Goal: Task Accomplishment & Management: Contribute content

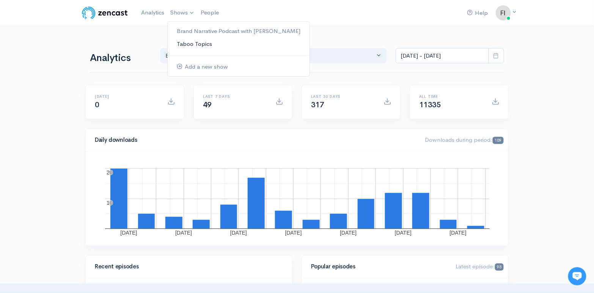
click at [191, 44] on link "Taboo Topics" at bounding box center [239, 44] width 142 height 13
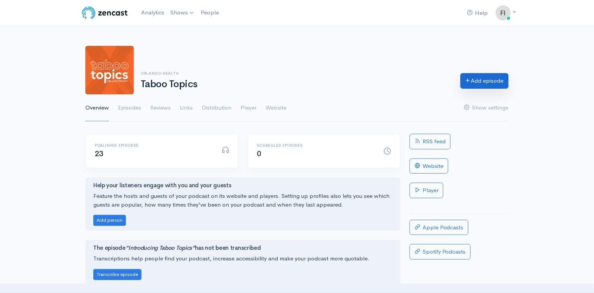
click at [483, 81] on link "Add episode" at bounding box center [484, 81] width 48 height 16
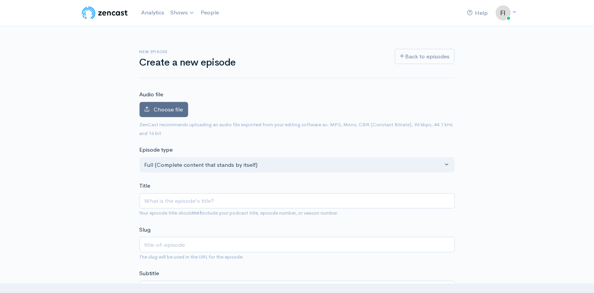
click at [179, 106] on span "Choose file" at bounding box center [168, 109] width 29 height 7
click at [0, 0] on input "Choose file" at bounding box center [0, 0] width 0 height 0
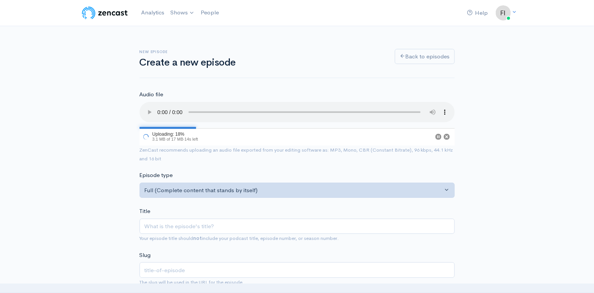
scroll to position [30, 0]
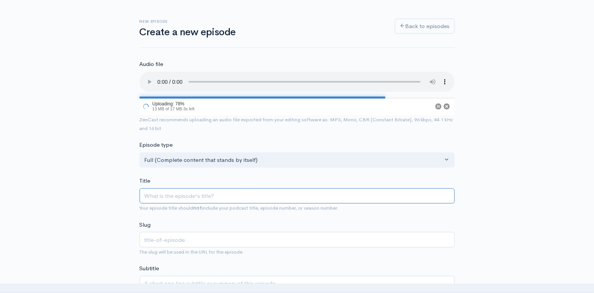
click at [156, 196] on input "Title" at bounding box center [297, 196] width 315 height 16
paste input "Why Do I Get UTIs When Traveling?"
type input "Why Do I Get UTIs When Traveling?"
type input "why-do-i-get-utis-when-traveling"
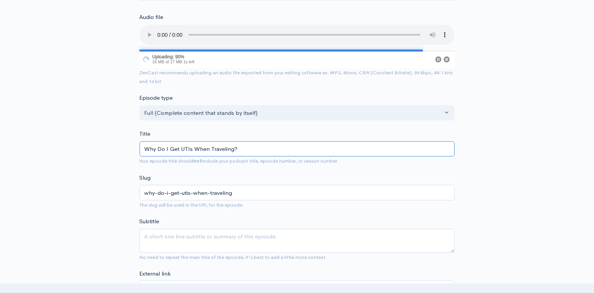
scroll to position [78, 0]
type input "Why Do I Get UTIs When Traveling?"
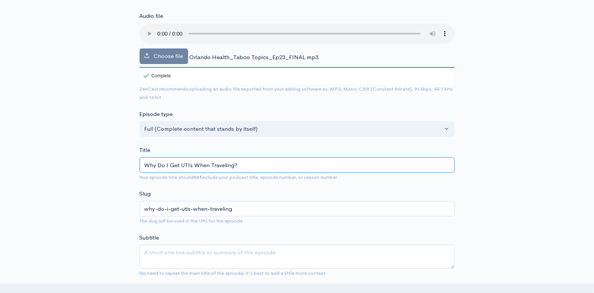
scroll to position [116, 0]
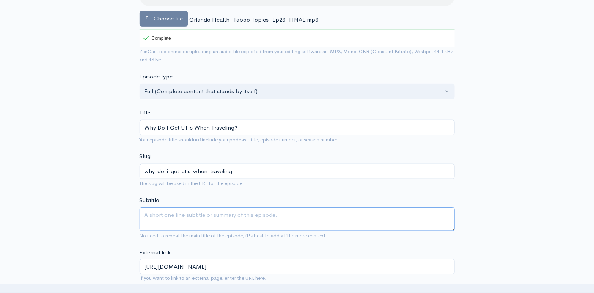
click at [169, 213] on textarea "Subtitle" at bounding box center [297, 219] width 315 height 24
paste textarea "Traveling may seem like a relaxing alternative to the stress of daily life. But…"
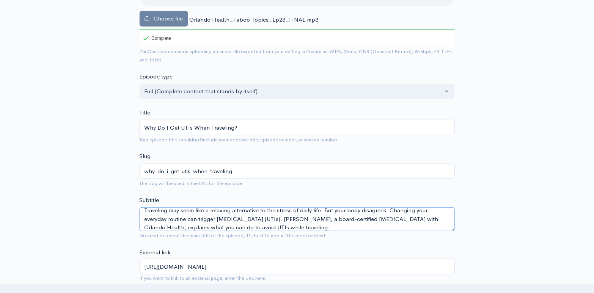
scroll to position [8, 0]
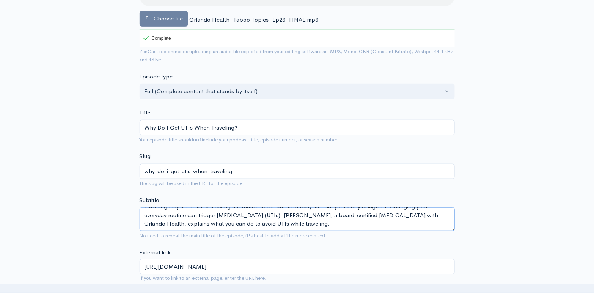
type textarea "Traveling may seem like a relaxing alternative to the stress of daily life. But…"
click at [242, 265] on input "[URL][DOMAIN_NAME]" at bounding box center [297, 267] width 315 height 16
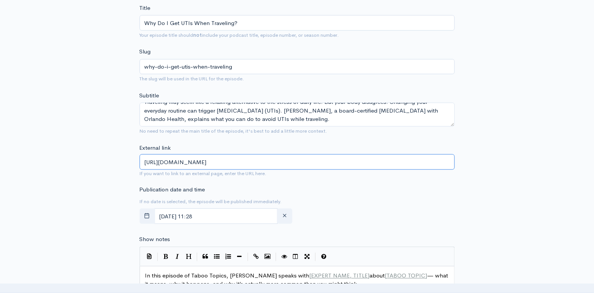
scroll to position [281, 0]
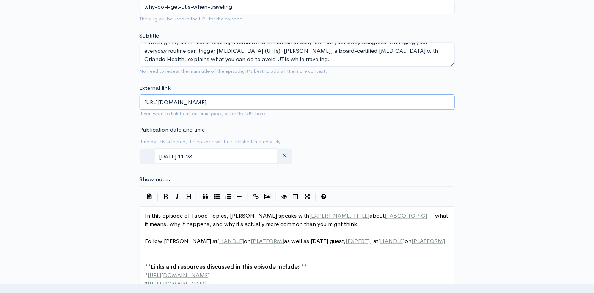
type input "[URL][DOMAIN_NAME]"
click at [166, 154] on input "[DATE] 11:28" at bounding box center [216, 157] width 124 height 16
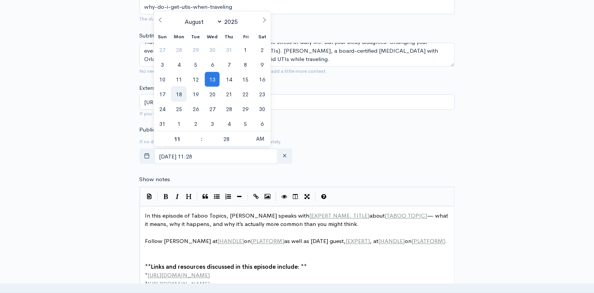
click at [180, 93] on span "18" at bounding box center [178, 94] width 15 height 15
click at [196, 141] on span at bounding box center [197, 143] width 5 height 8
type input "[DATE] 10:28"
type input "10"
click at [196, 141] on span at bounding box center [197, 143] width 5 height 8
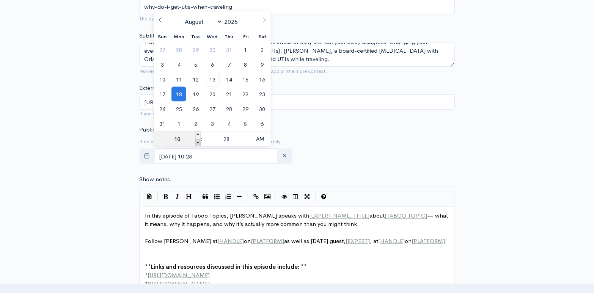
type input "[DATE] 09:28"
type input "09"
click at [249, 143] on span at bounding box center [246, 143] width 5 height 8
type input "[DATE] 09:23"
type input "23"
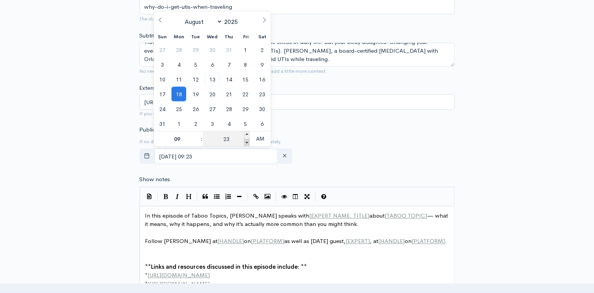
click at [249, 143] on span at bounding box center [246, 143] width 5 height 8
type input "[DATE] 09:18"
type input "18"
click at [249, 143] on span at bounding box center [246, 143] width 5 height 8
type input "[DATE] 09:13"
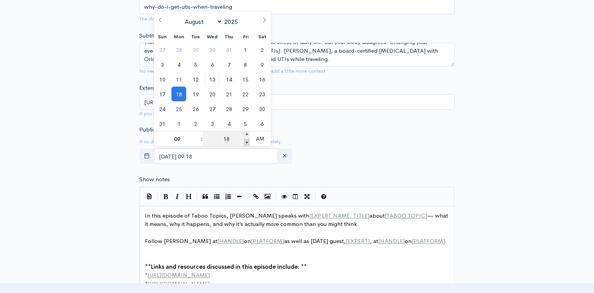
type input "13"
click at [249, 143] on span at bounding box center [246, 143] width 5 height 8
type input "[DATE] 09:08"
type input "08"
click at [249, 143] on span at bounding box center [246, 143] width 5 height 8
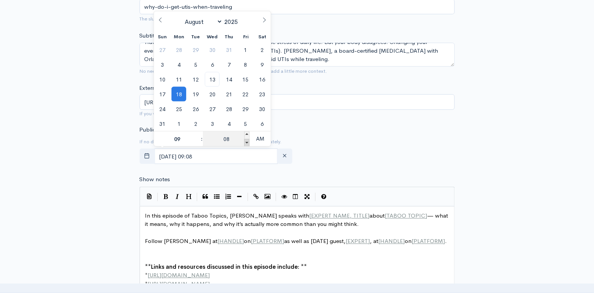
type input "[DATE] 09:03"
type input "03"
click at [249, 143] on span at bounding box center [246, 143] width 5 height 8
type input "[DATE] 08:58"
type input "08"
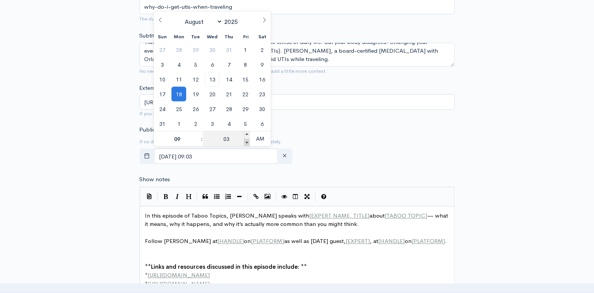
type input "58"
click at [248, 133] on span at bounding box center [246, 136] width 5 height 8
type input "[DATE] 09:00"
type input "09"
type input "00"
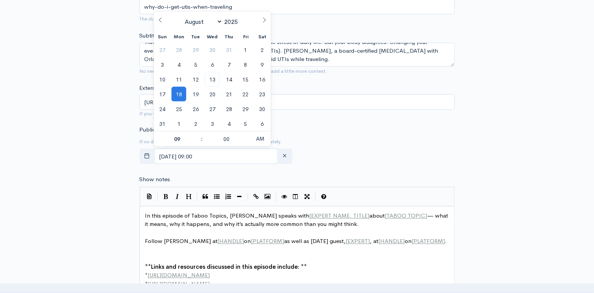
click at [386, 144] on div "Publication date and time If no date is selected, the episode will be published…" at bounding box center [297, 146] width 324 height 42
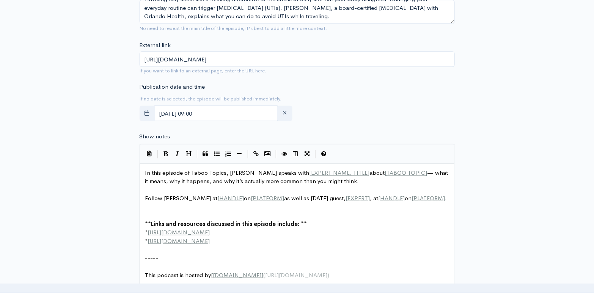
scroll to position [3, 0]
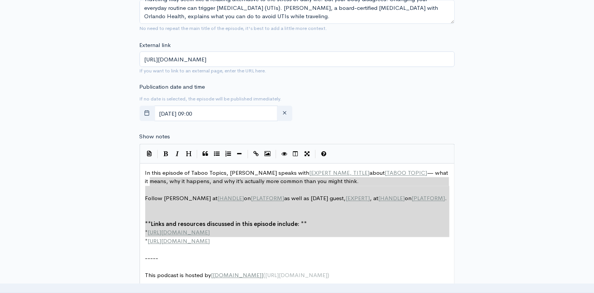
type textarea "In this episode of Taboo Topics, [PERSON_NAME] speaks with [EXPERT NAME, TITLE]…"
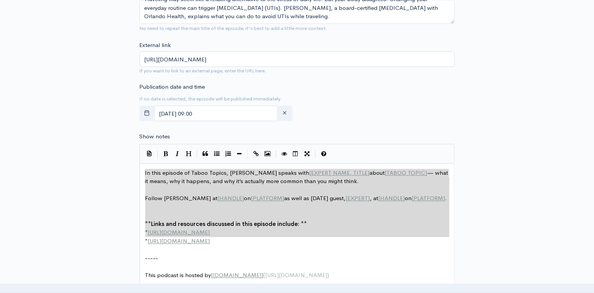
drag, startPoint x: 244, startPoint y: 236, endPoint x: 138, endPoint y: 171, distance: 124.7
click at [408, 133] on div "Show notes In this episode of Taboo Topics, [PERSON_NAME] speaks with [EXPERT N…" at bounding box center [297, 216] width 315 height 166
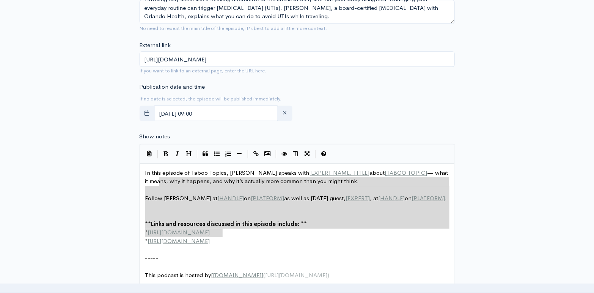
type textarea "In this episode of Taboo Topics, [PERSON_NAME] speaks with [EXPERT NAME, TITLE]…"
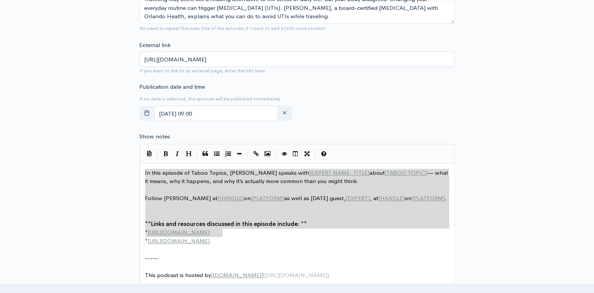
drag, startPoint x: 232, startPoint y: 234, endPoint x: 144, endPoint y: 170, distance: 108.3
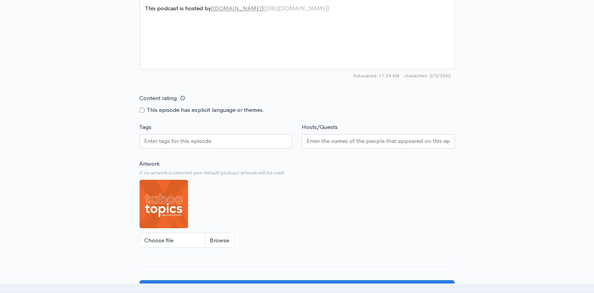
scroll to position [540, 0]
click at [220, 237] on input "Choose file" at bounding box center [187, 240] width 95 height 16
type input "C:\fakepath\Episode_23_Dr [PERSON_NAME].png"
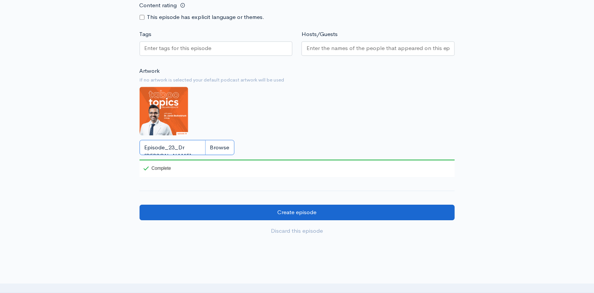
scroll to position [682, 0]
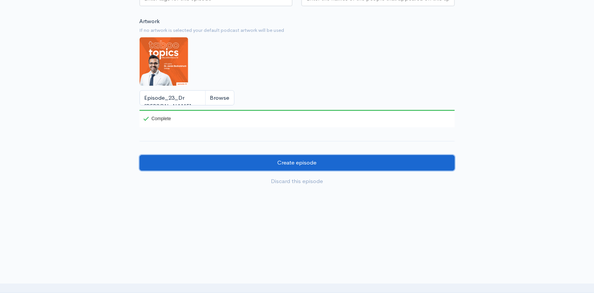
click at [316, 158] on input "Create episode" at bounding box center [297, 163] width 315 height 16
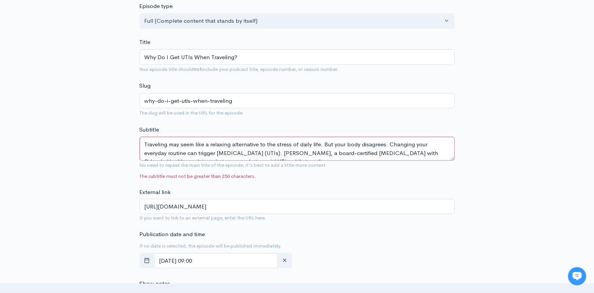
scroll to position [168, 0]
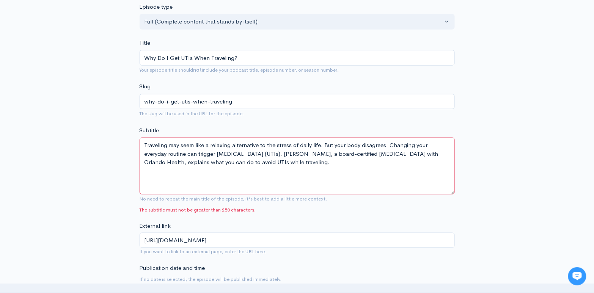
drag, startPoint x: 453, startPoint y: 158, endPoint x: 454, endPoint y: 192, distance: 33.4
click at [454, 192] on textarea "Traveling may seem like a relaxing alternative to the stress of daily life. But…" at bounding box center [297, 166] width 315 height 57
drag, startPoint x: 350, startPoint y: 162, endPoint x: 143, endPoint y: 141, distance: 207.6
click at [143, 141] on textarea "Traveling may seem like a relaxing alternative to the stress of daily life. But…" at bounding box center [297, 166] width 315 height 57
click at [331, 172] on textarea "Traveling may seem like a relaxing alternative to the stress of daily life. But…" at bounding box center [297, 166] width 315 height 57
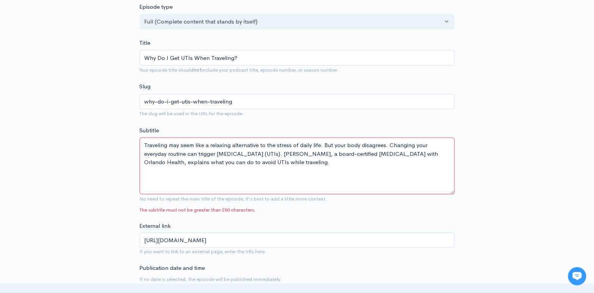
drag, startPoint x: 333, startPoint y: 161, endPoint x: 141, endPoint y: 144, distance: 192.6
click at [141, 144] on textarea "Traveling may seem like a relaxing alternative to the stress of daily life. But…" at bounding box center [297, 166] width 315 height 57
paste textarea "may feel like a break from daily stress, but changes to your routine can trigge…"
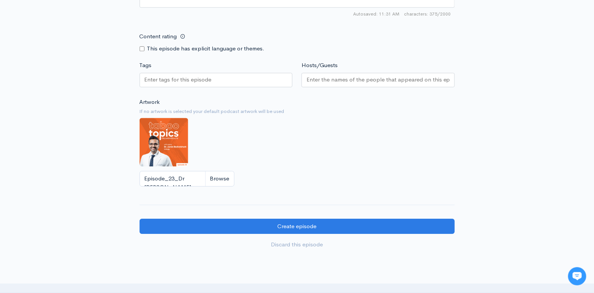
scroll to position [691, 0]
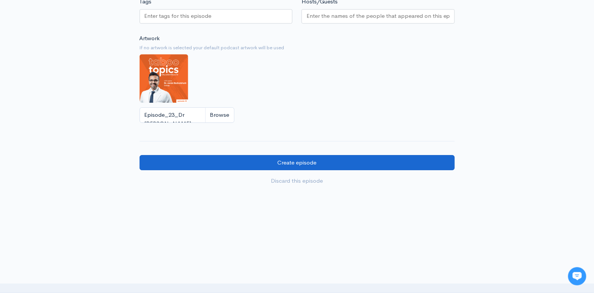
type textarea "Travel may feel like a break from daily stress, but changes to your routine can…"
click at [320, 158] on input "Create episode" at bounding box center [297, 163] width 315 height 16
